Goal: Task Accomplishment & Management: Manage account settings

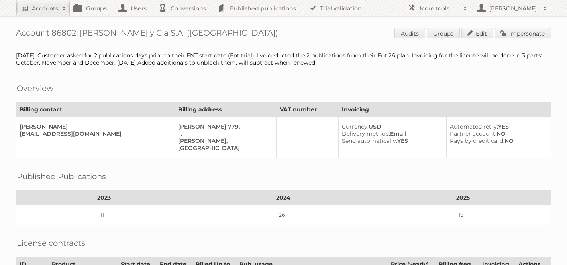
scroll to position [232, 0]
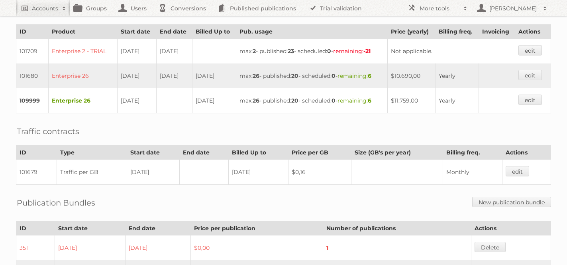
drag, startPoint x: 417, startPoint y: 95, endPoint x: 403, endPoint y: 95, distance: 13.9
click at [403, 95] on td "$11.759,00" at bounding box center [412, 100] width 48 height 25
copy td "11.759"
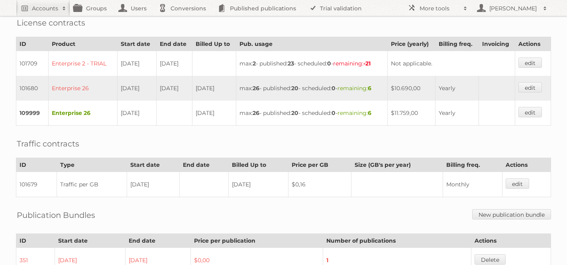
scroll to position [220, 0]
click at [534, 108] on link "edit" at bounding box center [530, 111] width 24 height 10
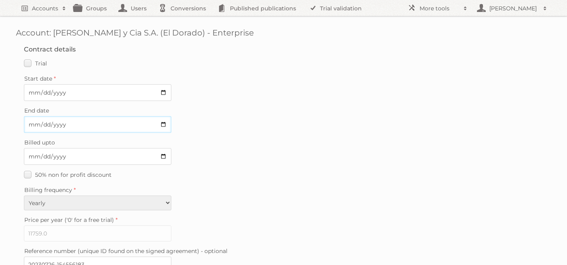
click at [164, 122] on input "End date" at bounding box center [97, 124] width 147 height 17
type input "2025-09-30"
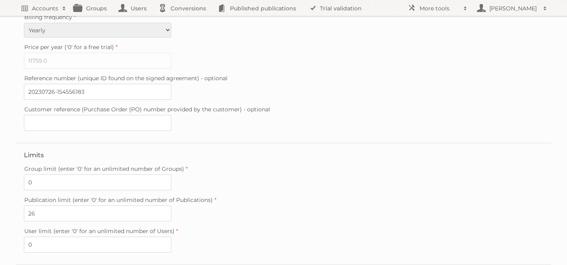
scroll to position [245, 0]
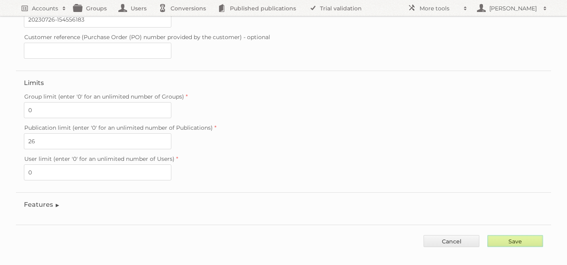
click at [533, 235] on input "Save" at bounding box center [515, 241] width 56 height 12
type input "..."
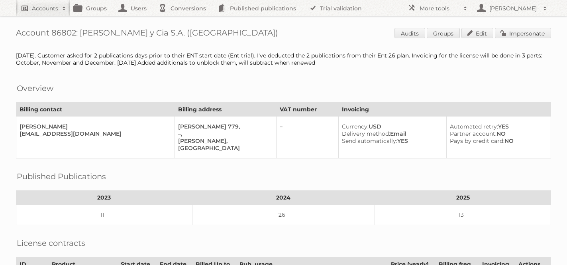
click at [43, 4] on h2 "Accounts" at bounding box center [45, 8] width 26 height 8
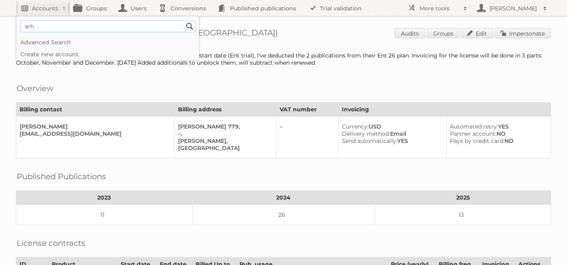
type input"] "arhaus"
click at [184, 20] on input "Search" at bounding box center [190, 26] width 12 height 12
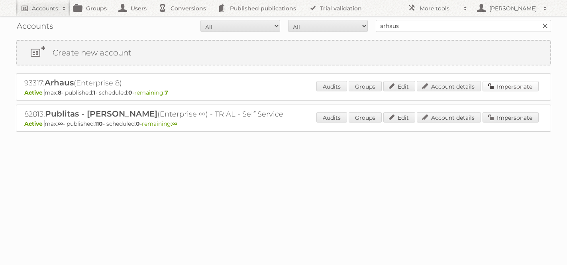
click at [501, 86] on link "Impersonate" at bounding box center [511, 86] width 56 height 10
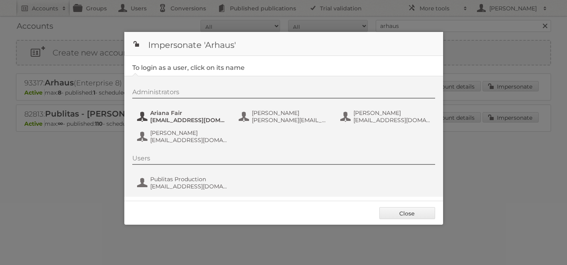
click at [175, 116] on span "Ariana Fair" at bounding box center [188, 112] width 77 height 7
